Goal: Navigation & Orientation: Find specific page/section

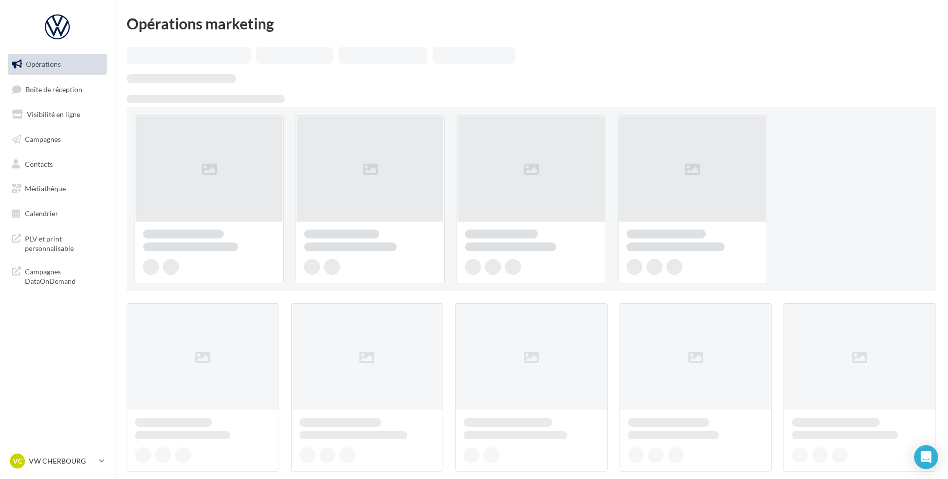
click at [44, 103] on ul "Opérations Boîte de réception Visibilité en ligne Campagnes Contacts Médiathèqu…" at bounding box center [57, 139] width 107 height 178
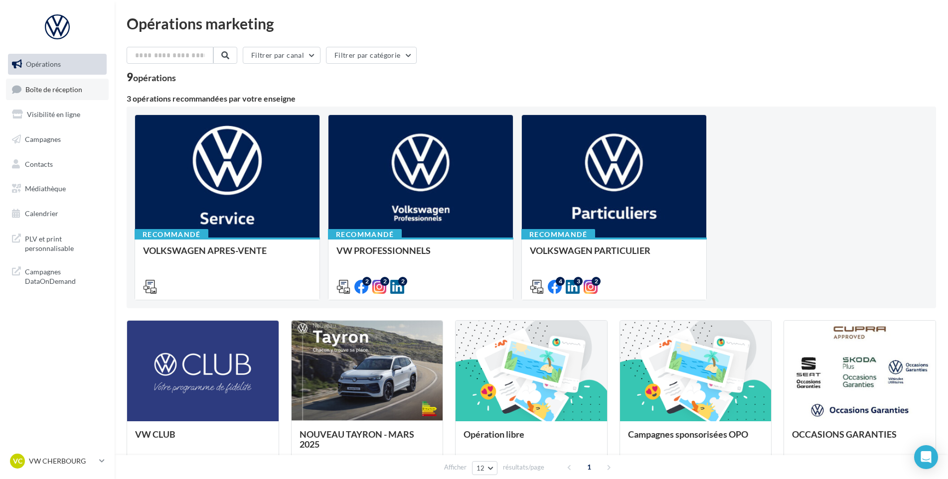
click at [45, 97] on link "Boîte de réception" at bounding box center [57, 89] width 103 height 21
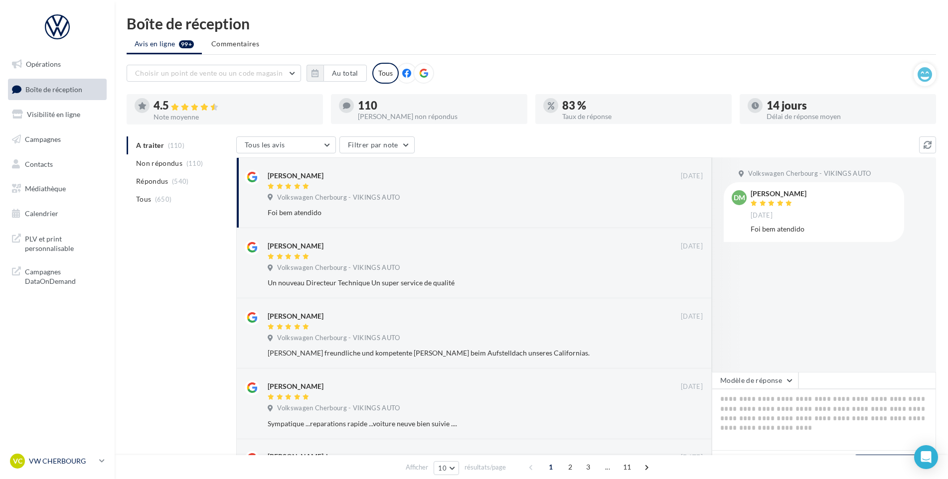
click at [76, 467] on div "VC VW CHERBOURG vw-tour-vau" at bounding box center [52, 461] width 85 height 15
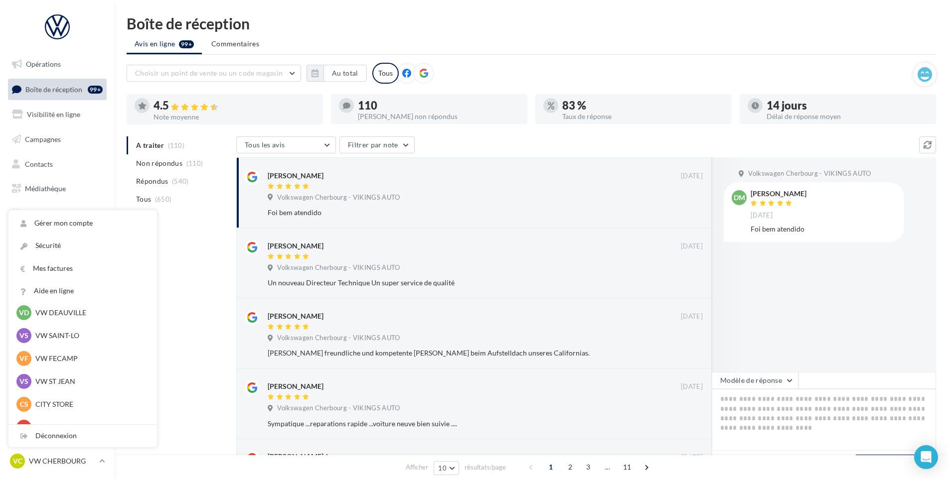
scroll to position [50, 0]
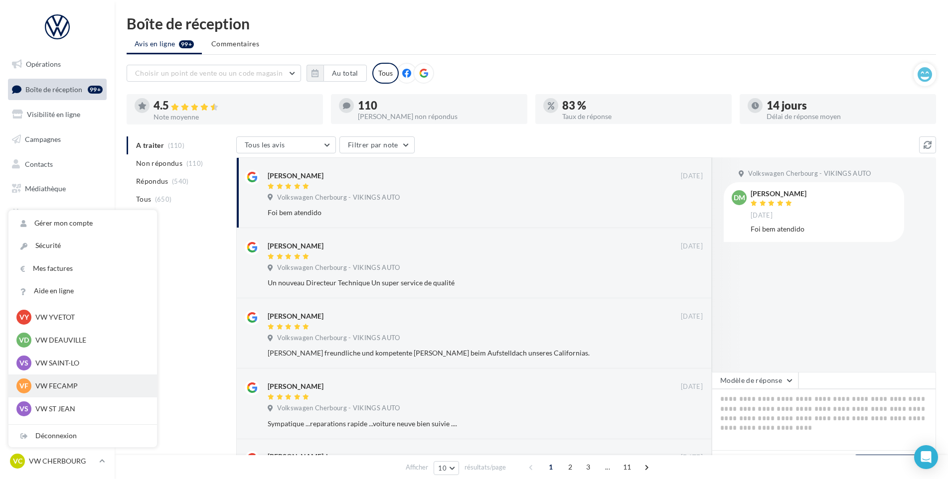
click at [65, 381] on p "VW FECAMP" at bounding box center [90, 386] width 110 height 10
